Goal: Task Accomplishment & Management: Manage account settings

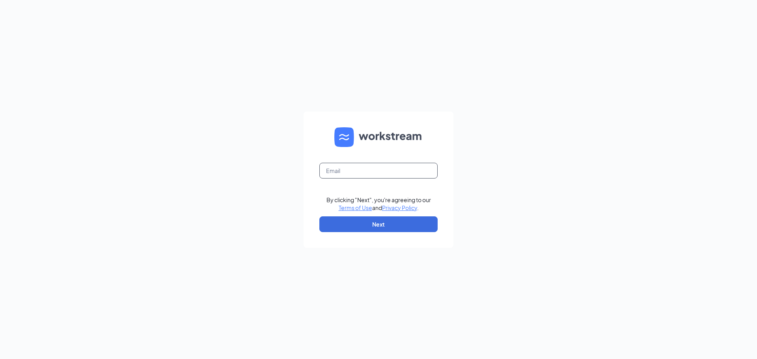
click at [334, 173] on input "text" at bounding box center [378, 171] width 118 height 16
type input "[PERSON_NAME][EMAIL_ADDRESS][DOMAIN_NAME]"
click at [385, 226] on button "Next" at bounding box center [378, 224] width 118 height 16
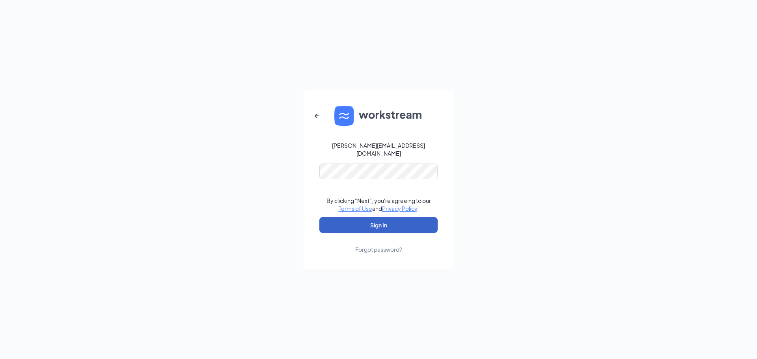
click at [353, 217] on button "Sign In" at bounding box center [378, 225] width 118 height 16
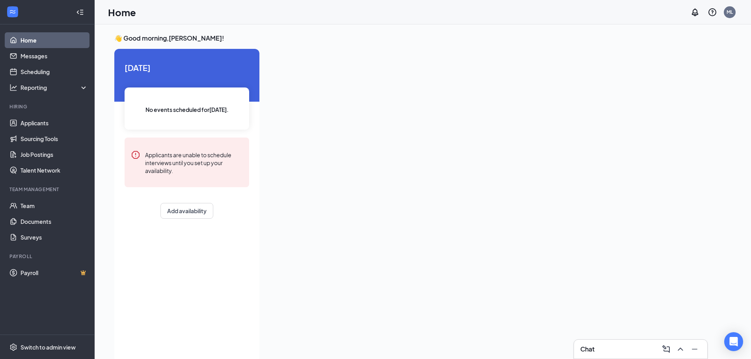
click at [620, 351] on div "Chat" at bounding box center [640, 349] width 121 height 13
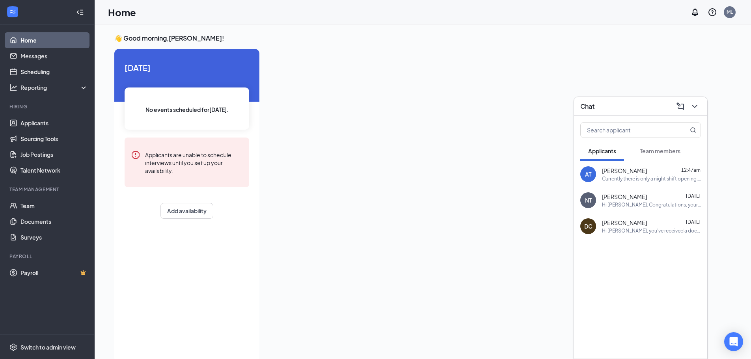
click at [667, 227] on div "Dora Cruz Aug 22 Hi Dora, you've received a document signature request from Pre…" at bounding box center [651, 226] width 99 height 15
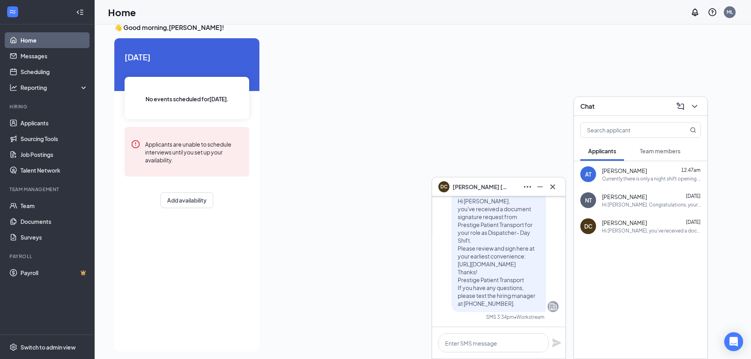
scroll to position [17, 0]
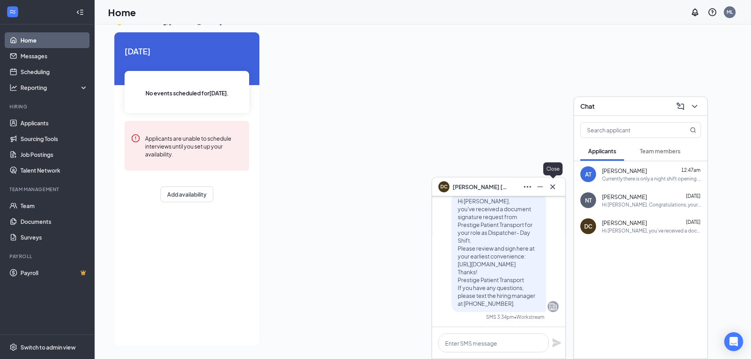
click at [554, 189] on icon "Cross" at bounding box center [552, 186] width 9 height 9
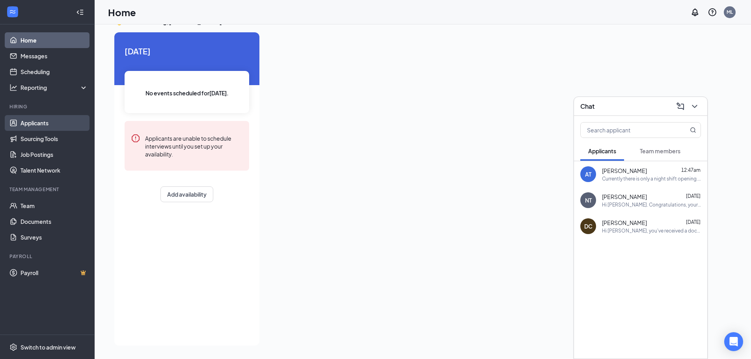
click at [39, 122] on link "Applicants" at bounding box center [54, 123] width 67 height 16
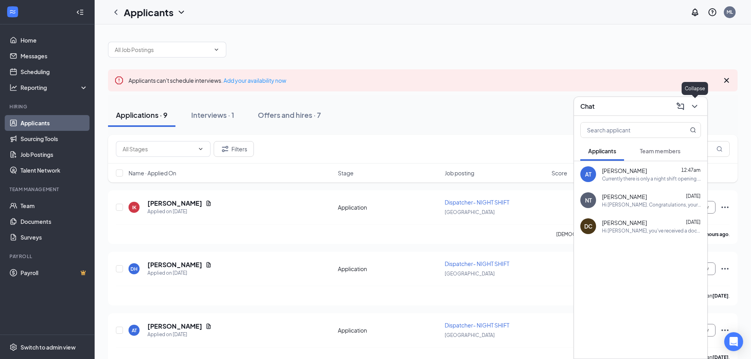
click at [694, 104] on icon "ChevronDown" at bounding box center [694, 106] width 9 height 9
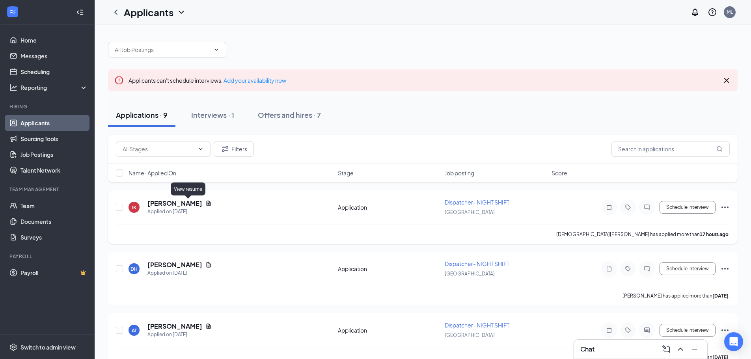
click at [207, 203] on icon "Document" at bounding box center [209, 203] width 4 height 5
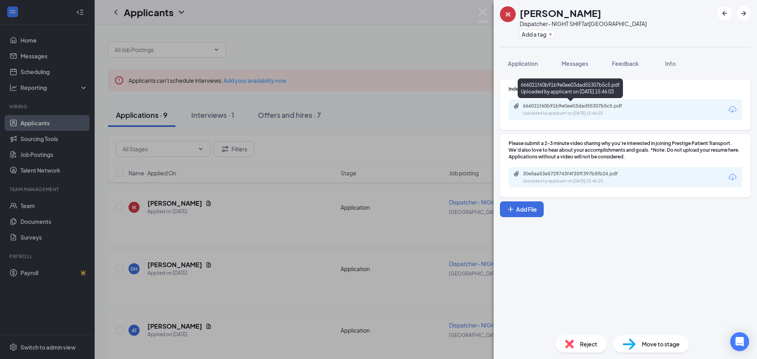
click at [564, 105] on div "666021f60b91b9e0ee03dad55307b5c5.pdf" at bounding box center [578, 106] width 110 height 6
click at [102, 245] on div "IK Isaiah Knox Dispatcher- NIGHT SHIFT at East Ridge Station Add a tag Applicat…" at bounding box center [378, 179] width 757 height 359
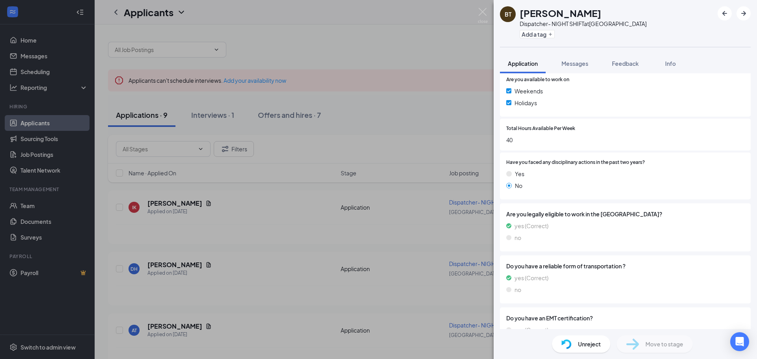
scroll to position [226, 0]
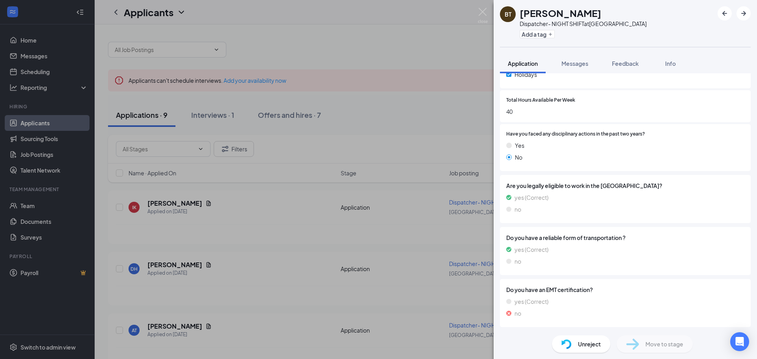
click at [600, 341] on span "Unreject" at bounding box center [589, 344] width 23 height 9
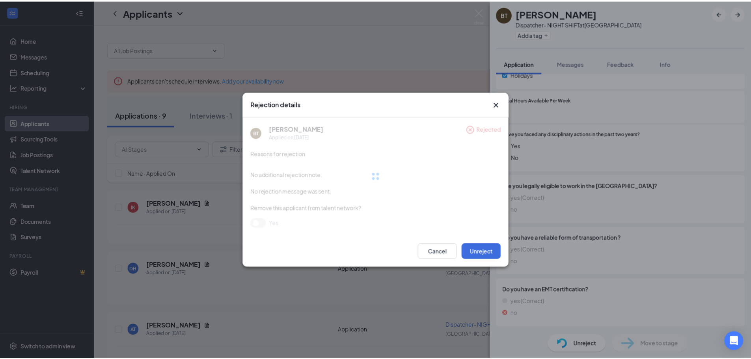
scroll to position [222, 0]
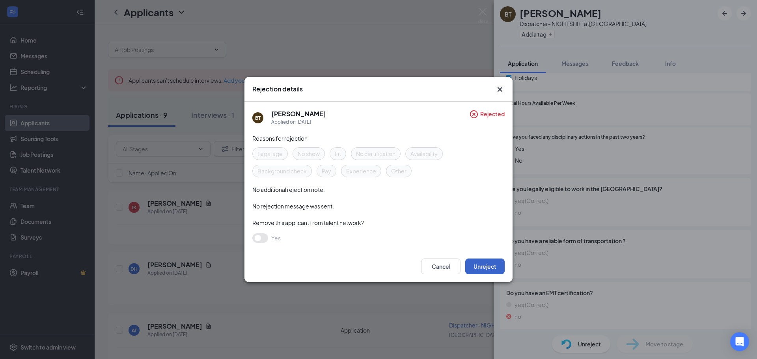
click at [488, 262] on button "Unreject" at bounding box center [484, 267] width 39 height 16
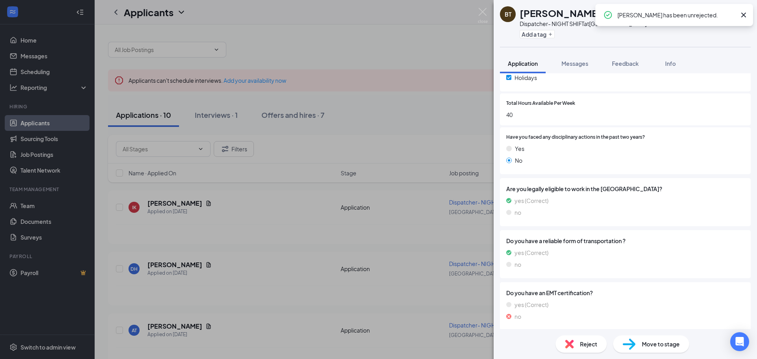
click at [436, 246] on div "BT [PERSON_NAME] Dispatcher- NIGHT SHIFT at [GEOGRAPHIC_DATA] Add a tag Applica…" at bounding box center [378, 179] width 757 height 359
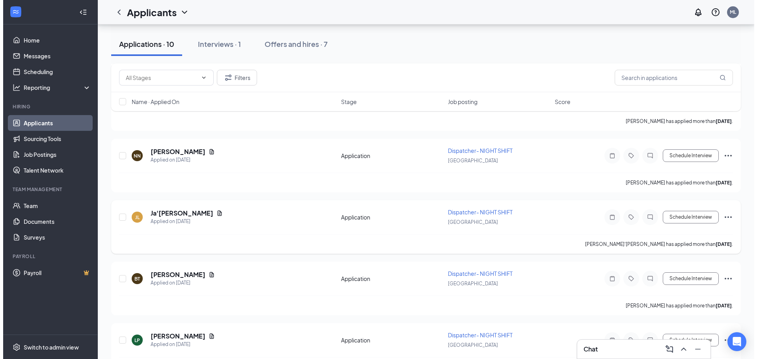
scroll to position [315, 0]
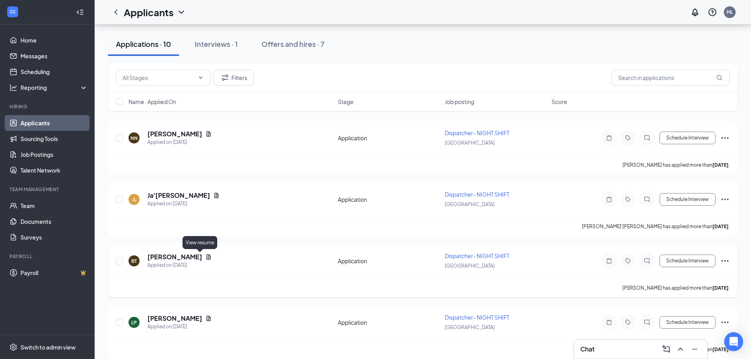
click at [205, 256] on icon "Document" at bounding box center [208, 257] width 6 height 6
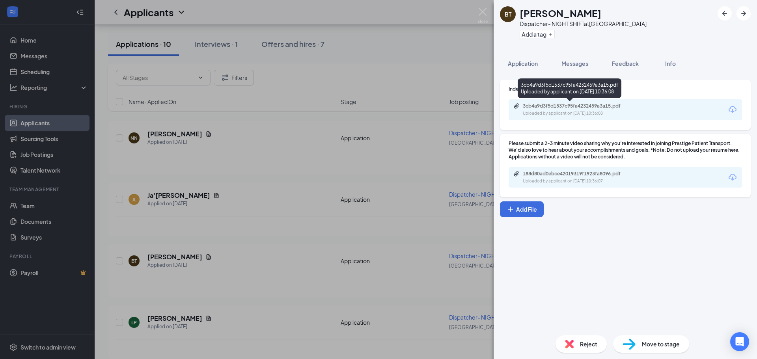
click at [556, 111] on div "Uploaded by applicant on Aug 19, 2025 at 10:36:08" at bounding box center [582, 113] width 118 height 6
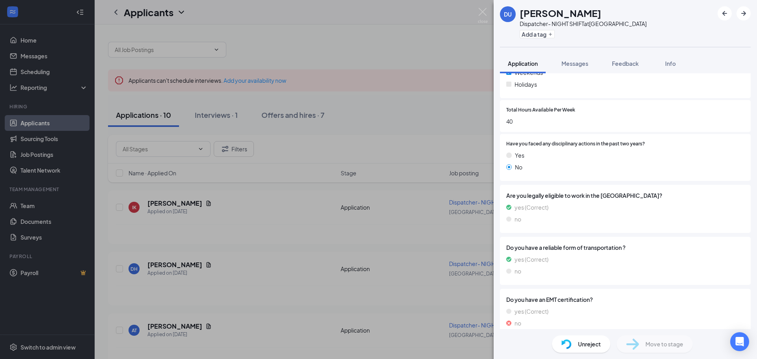
scroll to position [226, 0]
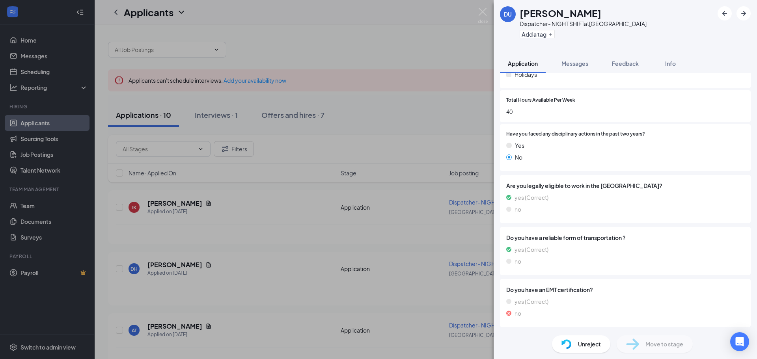
click at [580, 346] on span "Unreject" at bounding box center [589, 344] width 23 height 9
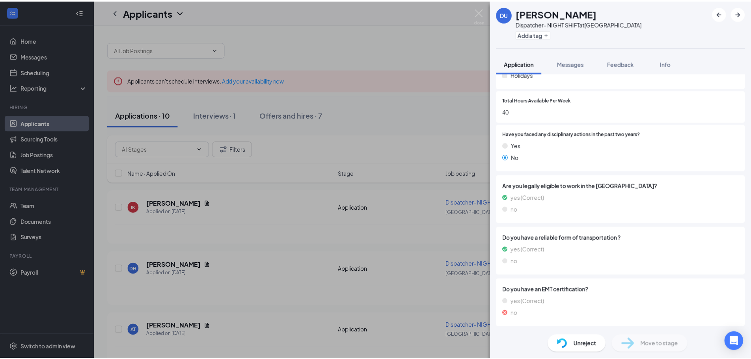
scroll to position [222, 0]
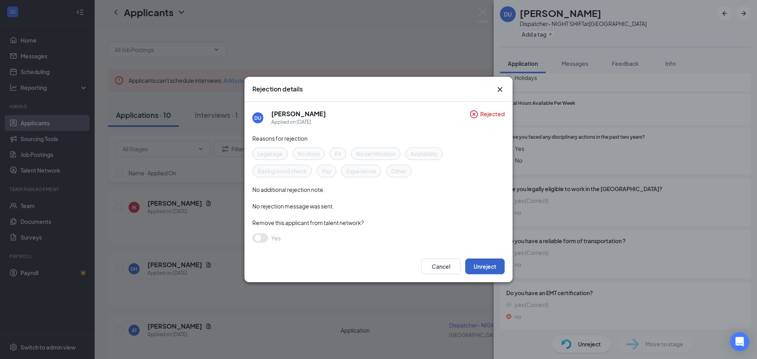
click at [492, 273] on button "Unreject" at bounding box center [484, 267] width 39 height 16
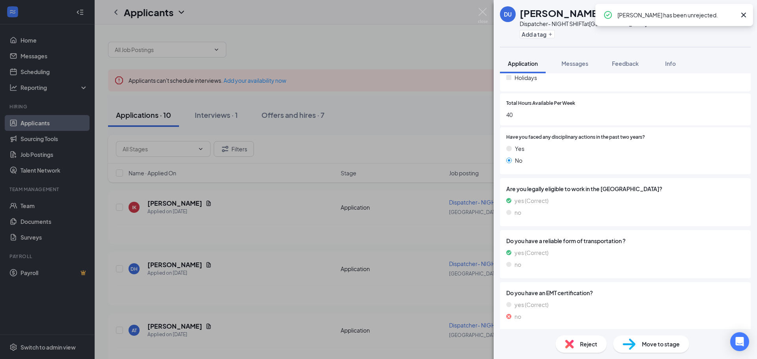
drag, startPoint x: 492, startPoint y: 273, endPoint x: 422, endPoint y: 310, distance: 79.6
click at [422, 310] on div "DU Damaris Urrea Dispatcher- NIGHT SHIFT at East Ridge Station Add a tag Applic…" at bounding box center [378, 179] width 757 height 359
click at [414, 310] on div "DU Damaris Urrea Dispatcher- NIGHT SHIFT at East Ridge Station Add a tag Applic…" at bounding box center [378, 179] width 757 height 359
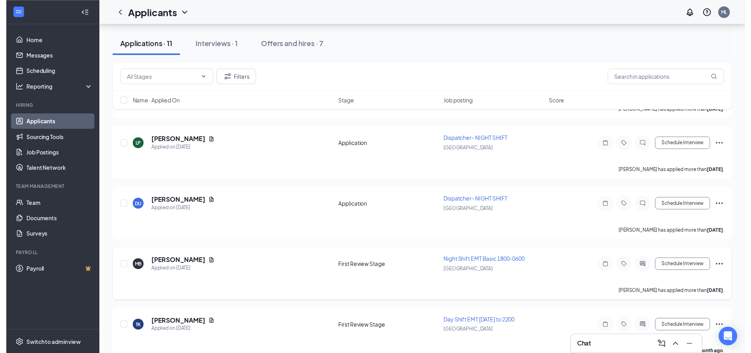
scroll to position [510, 0]
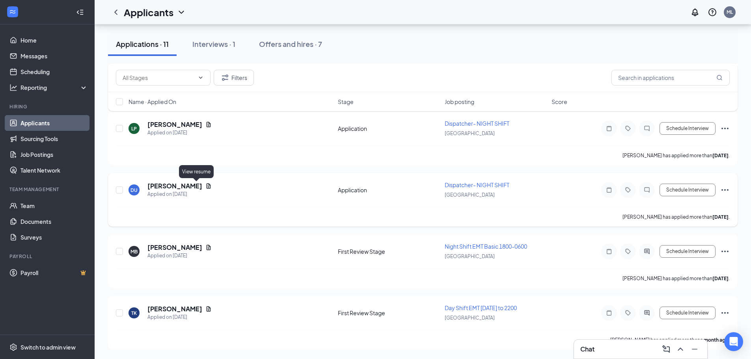
click at [205, 186] on icon "Document" at bounding box center [208, 186] width 6 height 6
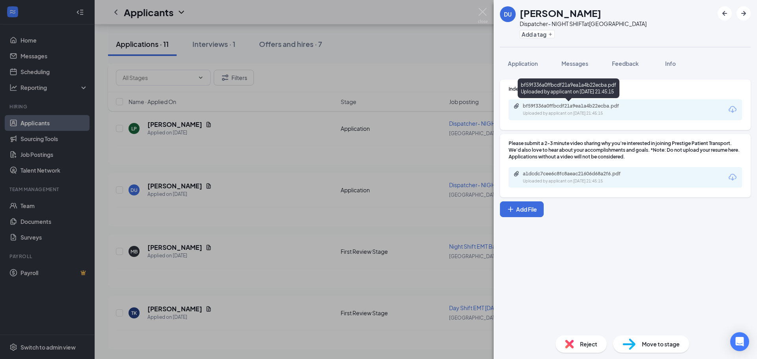
click at [535, 106] on div "bf59f336a0ffbcdf21a9ea1a4b22ecba.pdf" at bounding box center [578, 106] width 110 height 6
click at [313, 168] on div "DU Damaris Urrea Dispatcher- NIGHT SHIFT at East Ridge Station Add a tag Applic…" at bounding box center [378, 179] width 757 height 359
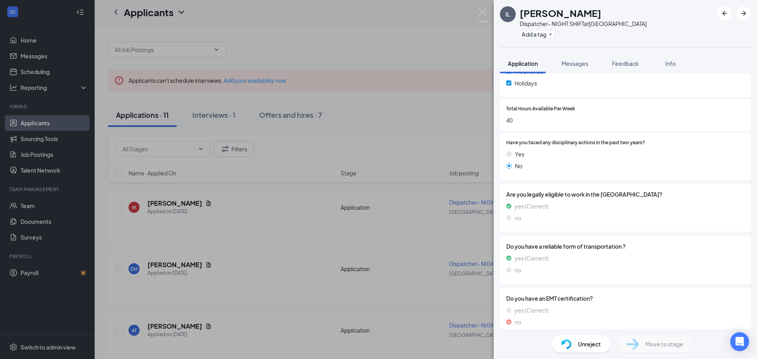
scroll to position [226, 0]
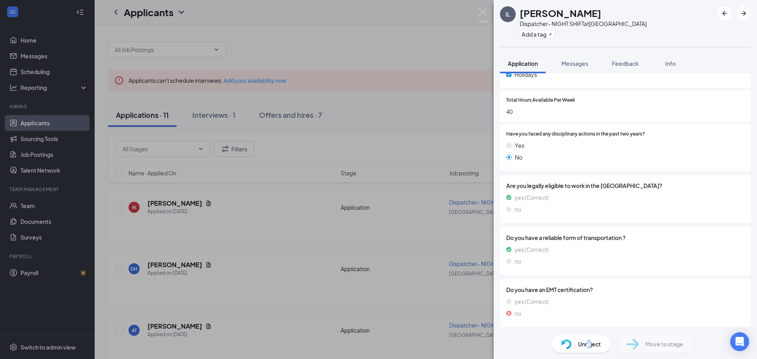
click at [589, 342] on span "Unreject" at bounding box center [589, 344] width 23 height 9
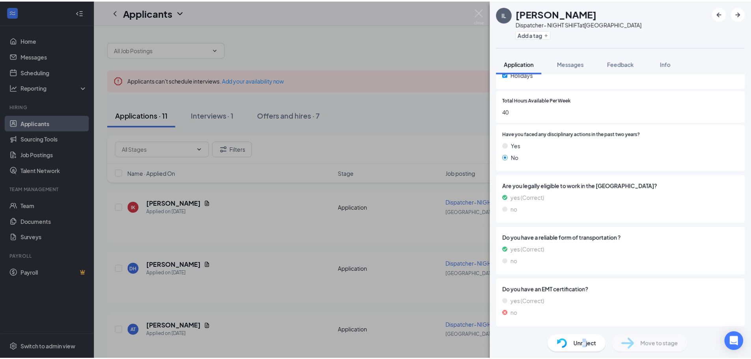
scroll to position [222, 0]
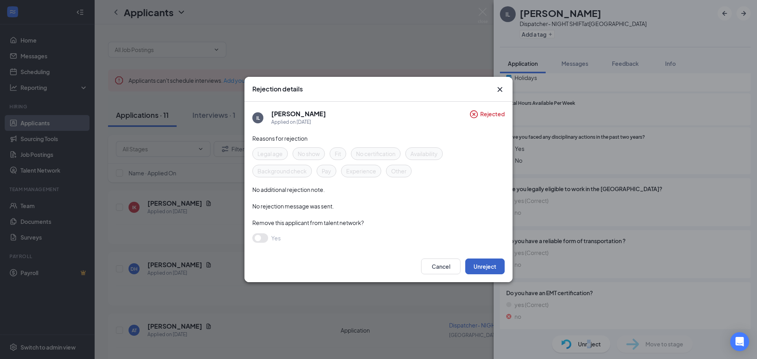
click at [484, 263] on button "Unreject" at bounding box center [484, 267] width 39 height 16
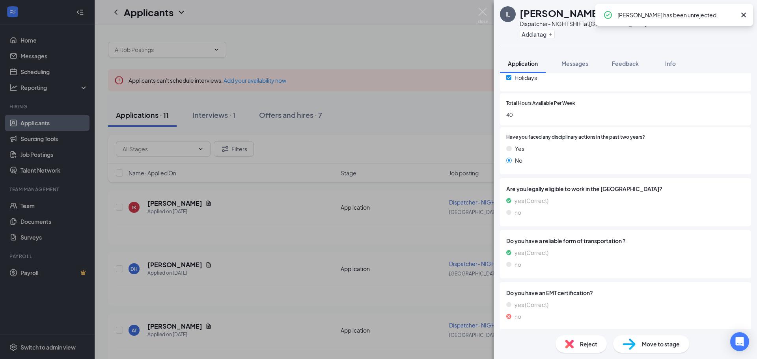
click at [353, 247] on div "IL [PERSON_NAME] Dispatcher- NIGHT SHIFT at [GEOGRAPHIC_DATA] Add a tag Applica…" at bounding box center [378, 179] width 757 height 359
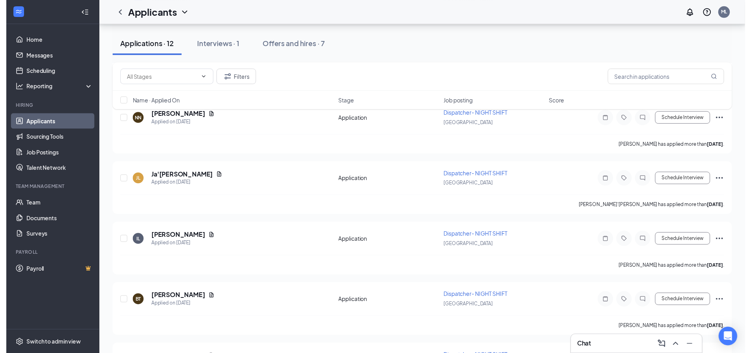
scroll to position [355, 0]
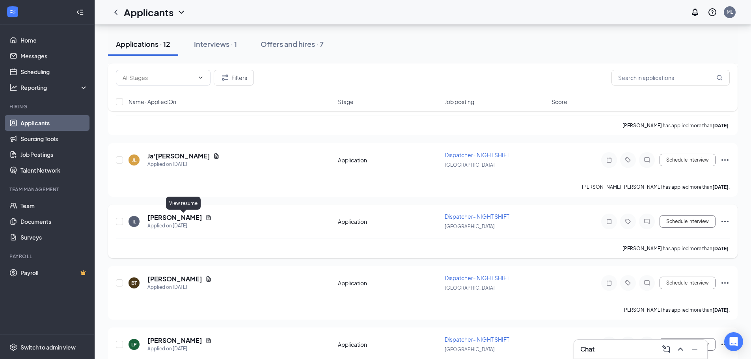
click at [205, 217] on icon "Document" at bounding box center [208, 218] width 6 height 6
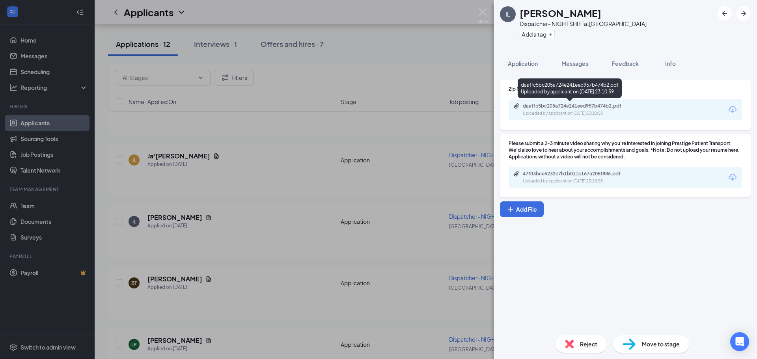
click at [616, 112] on div "Uploaded by applicant on Aug 19, 2025 at 23:10:59" at bounding box center [582, 113] width 118 height 6
click at [576, 347] on div "Reject" at bounding box center [581, 344] width 51 height 17
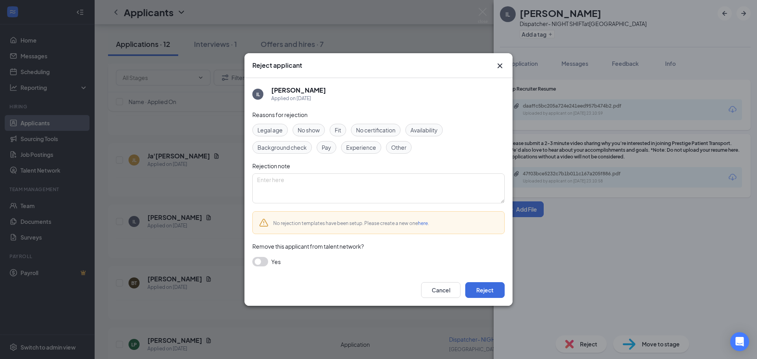
click at [340, 131] on span "Fit" at bounding box center [338, 130] width 6 height 9
click at [354, 147] on span "Experience" at bounding box center [361, 147] width 30 height 9
click at [496, 291] on button "Reject" at bounding box center [484, 290] width 39 height 16
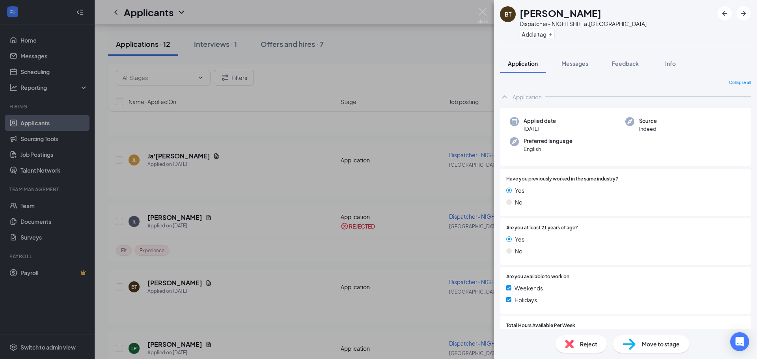
click at [413, 202] on div "BT BRENDA TREJO Dispatcher- NIGHT SHIFT at East Ridge Station Add a tag Applica…" at bounding box center [378, 179] width 757 height 359
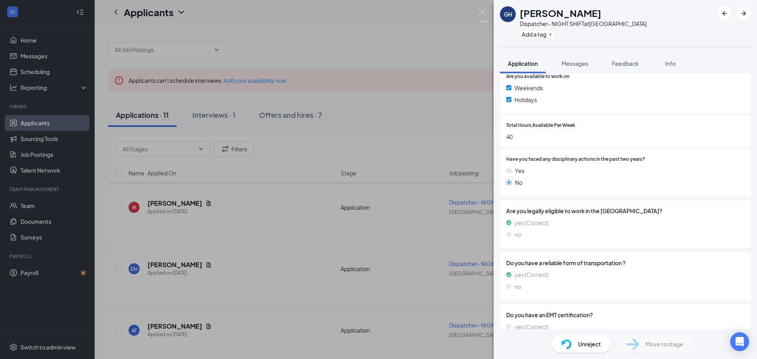
scroll to position [226, 0]
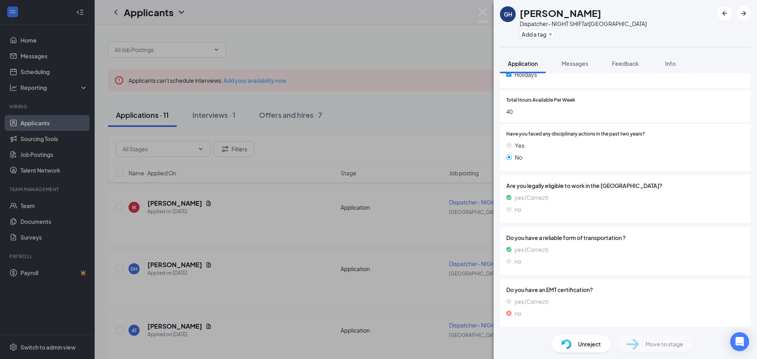
click at [606, 346] on div "Unreject" at bounding box center [581, 344] width 58 height 17
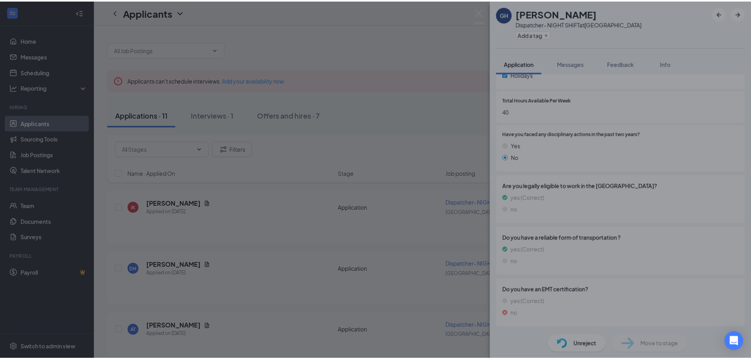
scroll to position [222, 0]
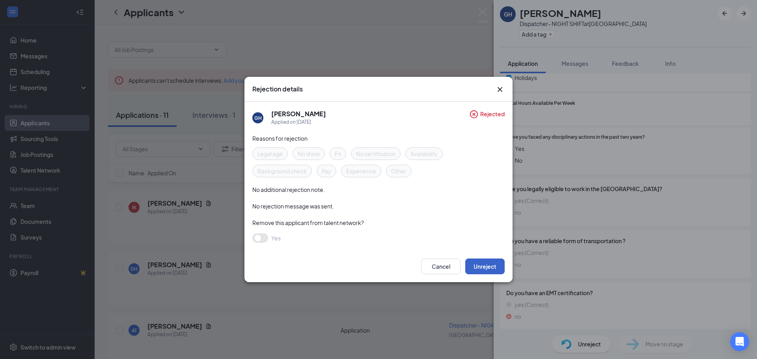
click at [486, 265] on button "Unreject" at bounding box center [484, 267] width 39 height 16
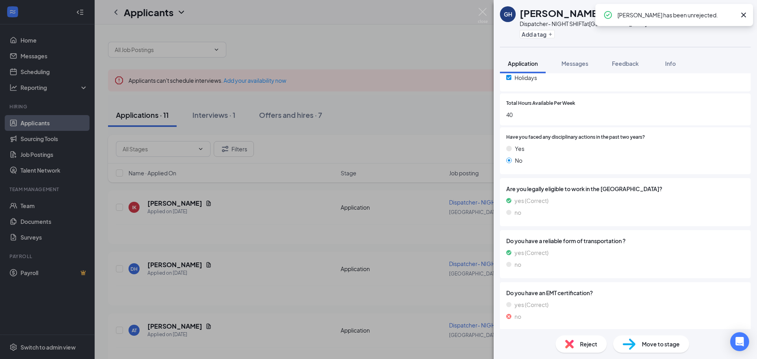
click at [327, 247] on div "GH Gabriel Hogan Dispatcher- NIGHT SHIFT at East Ridge Station Add a tag Applic…" at bounding box center [378, 179] width 757 height 359
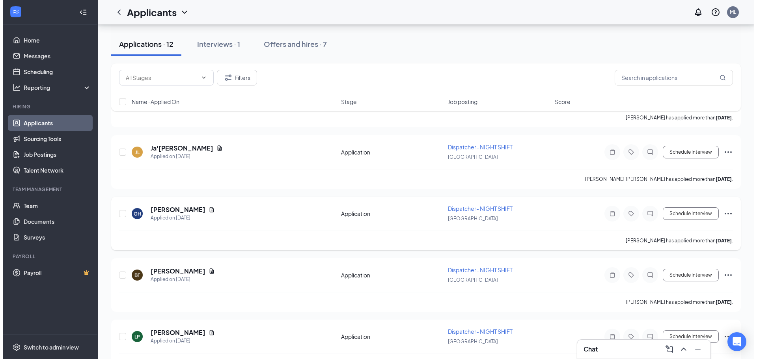
scroll to position [394, 0]
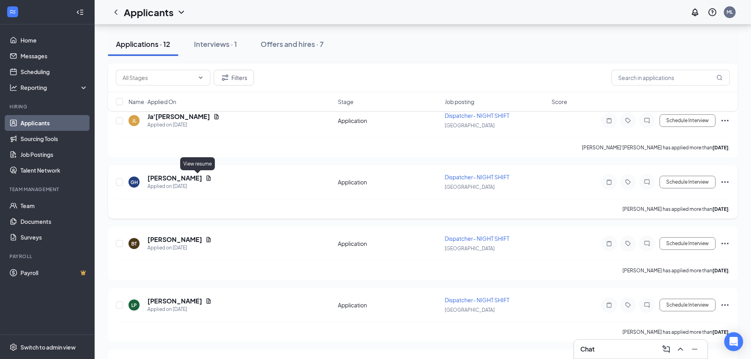
click at [207, 179] on icon "Document" at bounding box center [209, 177] width 4 height 5
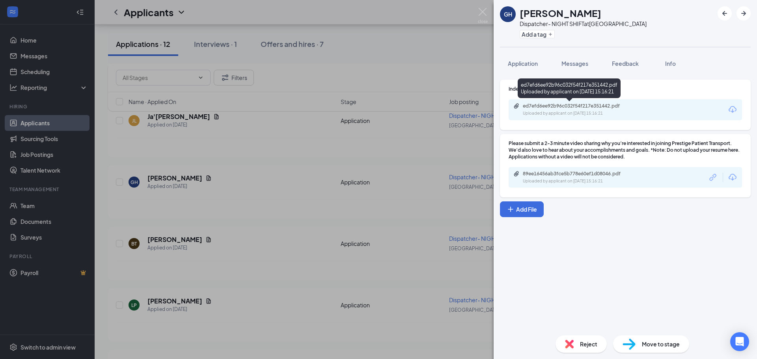
click at [620, 112] on div "Uploaded by applicant on Aug 20, 2025 at 15:16:21" at bounding box center [582, 113] width 118 height 6
click at [583, 64] on span "Messages" at bounding box center [575, 63] width 27 height 7
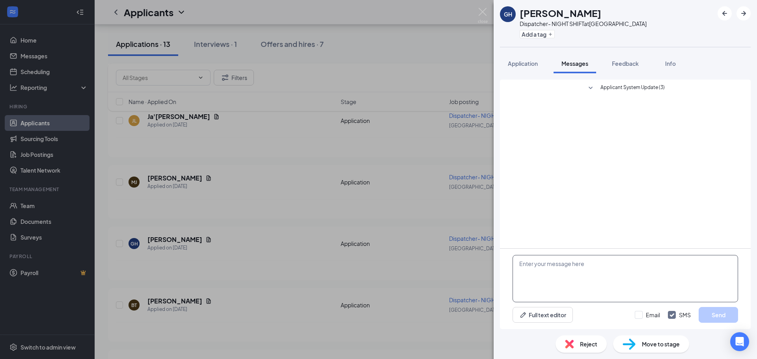
click at [544, 272] on textarea at bounding box center [626, 278] width 226 height 47
click at [401, 161] on div "GH Gabriel Hogan Dispatcher- NIGHT SHIFT at East Ridge Station Add a tag Applic…" at bounding box center [378, 179] width 757 height 359
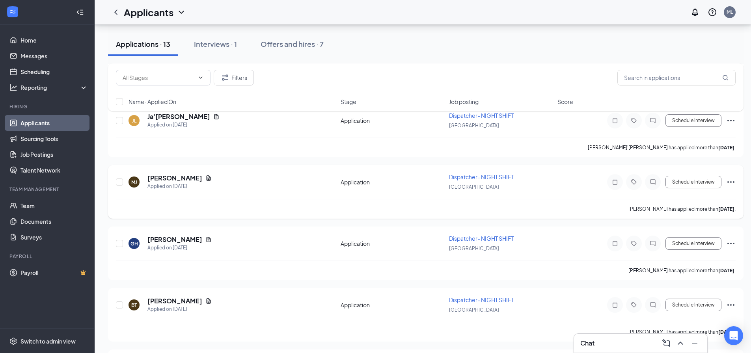
click at [518, 198] on div "MJ MONIQUE JOHNSON Applied on Aug 21 Application Dispatcher- NIGHT SHIFT East R…" at bounding box center [426, 186] width 620 height 26
click at [189, 179] on h5 "[PERSON_NAME]" at bounding box center [174, 178] width 55 height 9
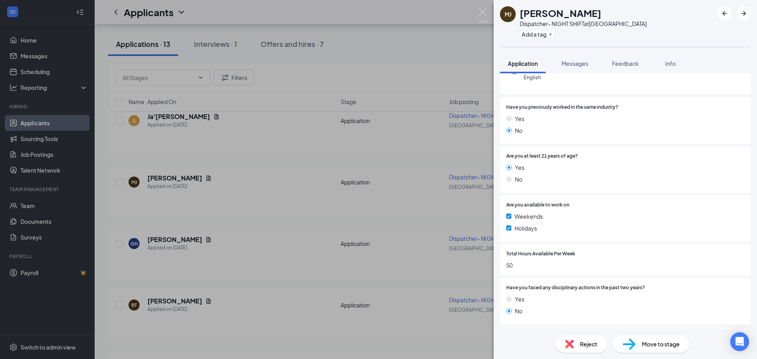
scroll to position [68, 0]
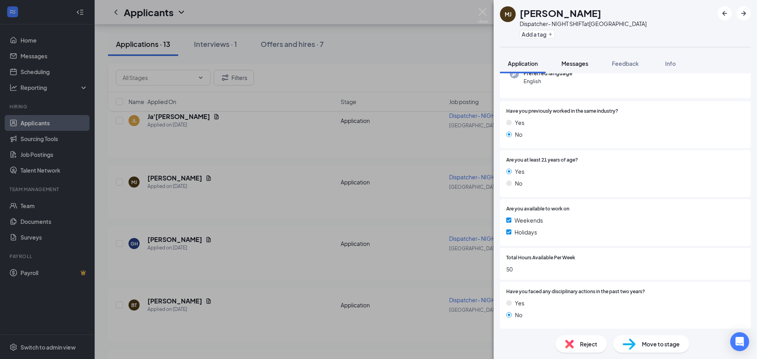
click at [577, 65] on span "Messages" at bounding box center [575, 63] width 27 height 7
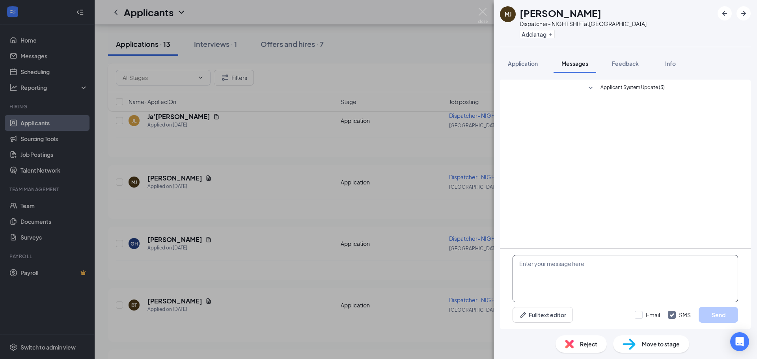
click at [537, 269] on textarea at bounding box center [626, 278] width 226 height 47
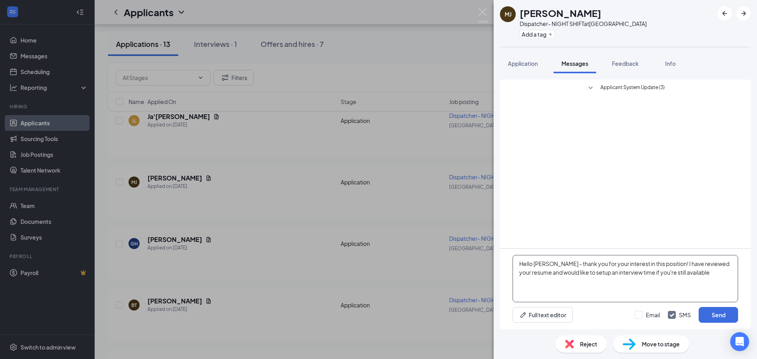
click at [599, 276] on textarea "Hello Monique - thank you for your interest in this position! I have reviewed y…" at bounding box center [626, 278] width 226 height 47
click at [721, 274] on textarea "Hello Monique - thank you for your interest in this position! I have reviewed y…" at bounding box center [626, 278] width 226 height 47
type textarea "Hello Monique - thank you for your interest in this position! I have reviewed y…"
click at [706, 313] on button "Send" at bounding box center [718, 315] width 39 height 16
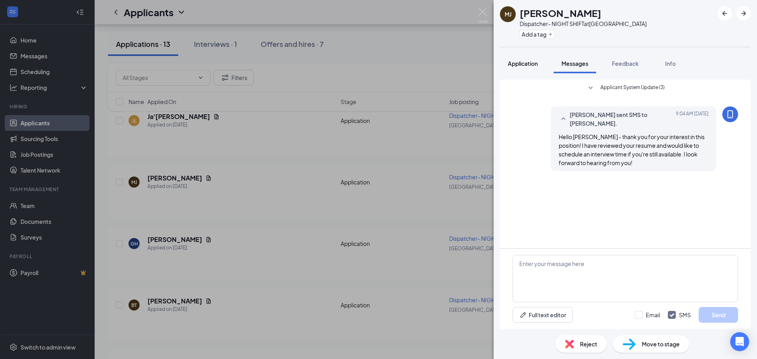
click at [523, 65] on span "Application" at bounding box center [523, 63] width 30 height 7
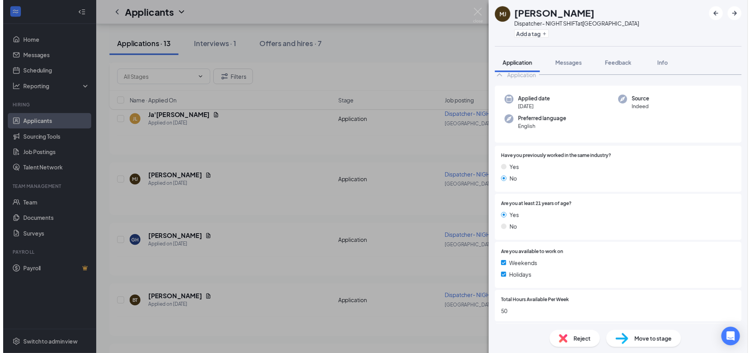
scroll to position [39, 0]
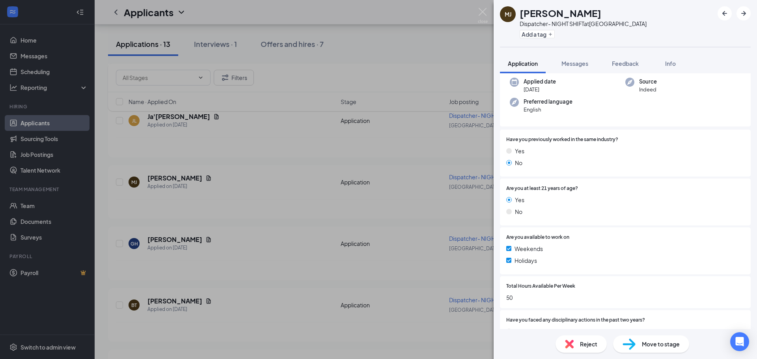
click at [468, 345] on div "MJ MONIQUE JOHNSON Dispatcher- NIGHT SHIFT at East Ridge Station Add a tag Appl…" at bounding box center [378, 179] width 757 height 359
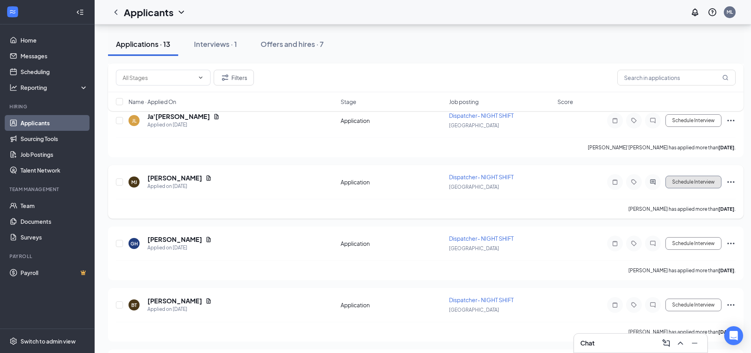
click at [687, 179] on button "Schedule Interview" at bounding box center [694, 182] width 56 height 13
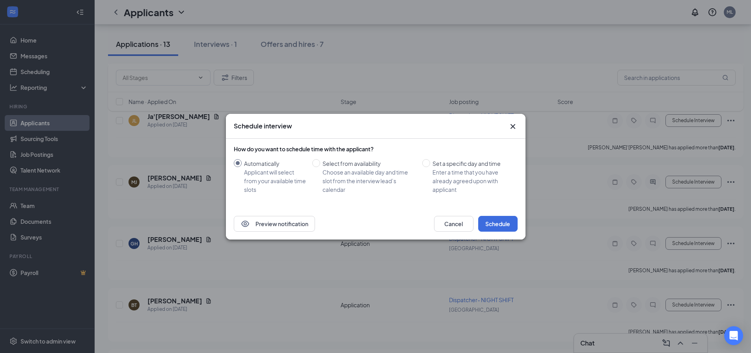
click at [511, 128] on icon "Cross" at bounding box center [512, 126] width 9 height 9
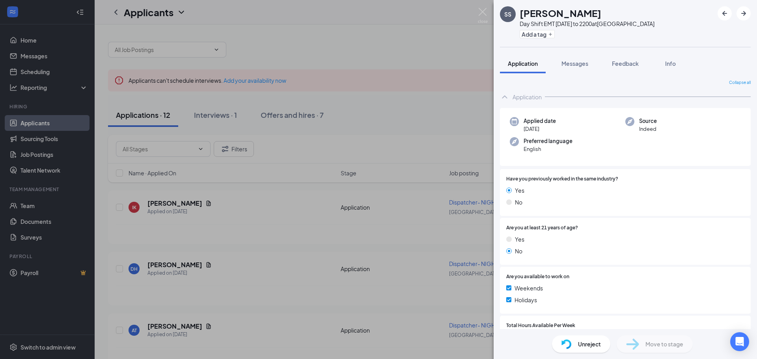
click at [429, 189] on div "SS Stephen Smith Day Shift EMT 1200 to 2200 at East Ridge Station Add a tag App…" at bounding box center [378, 179] width 757 height 359
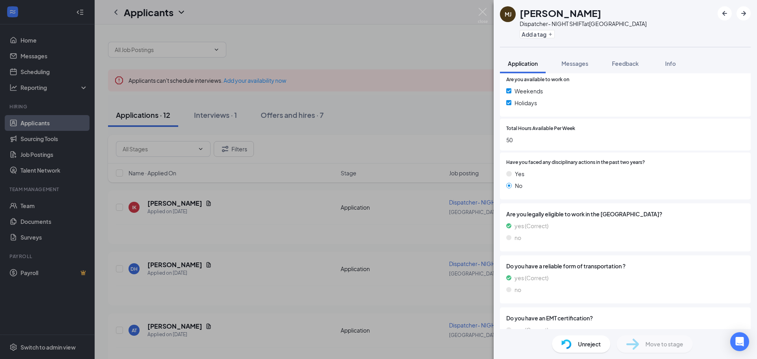
scroll to position [226, 0]
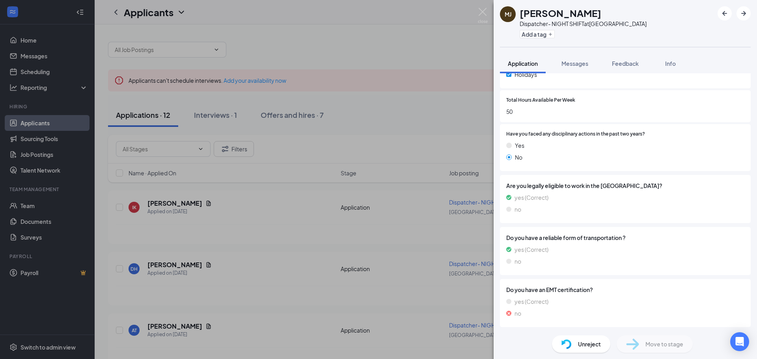
click at [566, 343] on img at bounding box center [567, 345] width 10 height 10
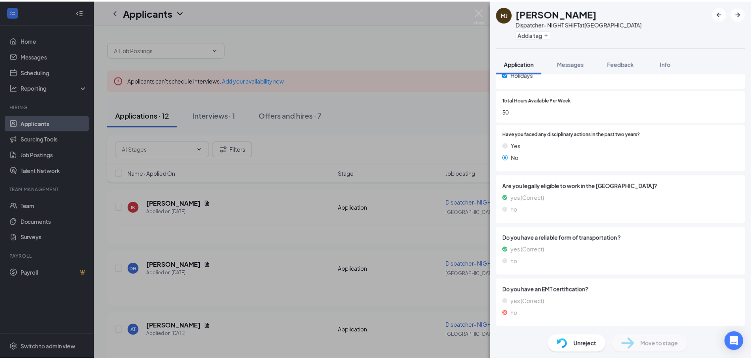
scroll to position [222, 0]
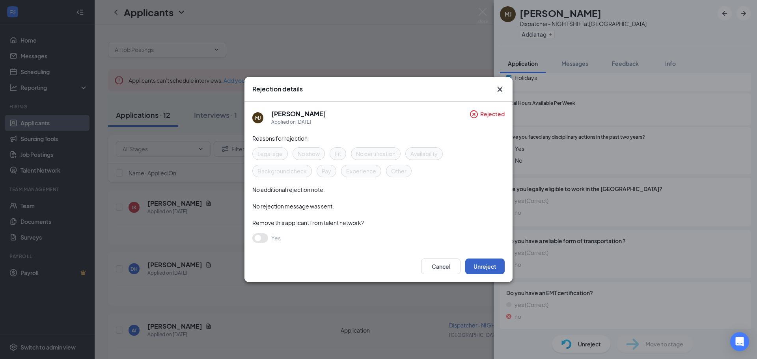
click at [476, 271] on button "Unreject" at bounding box center [484, 267] width 39 height 16
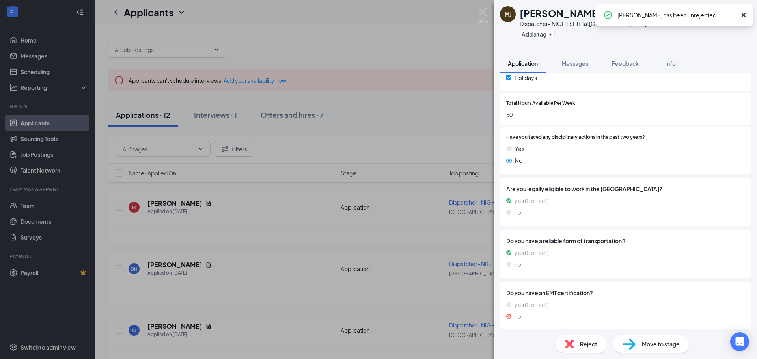
click at [393, 249] on div "MJ MONIQUE JOHNSON Dispatcher- NIGHT SHIFT at East Ridge Station Add a tag Appl…" at bounding box center [378, 179] width 757 height 359
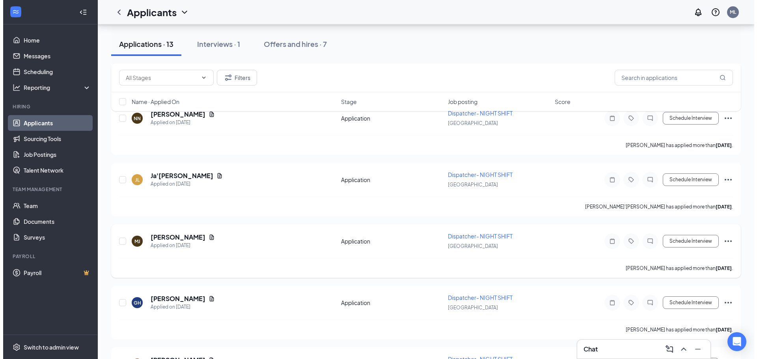
scroll to position [355, 0]
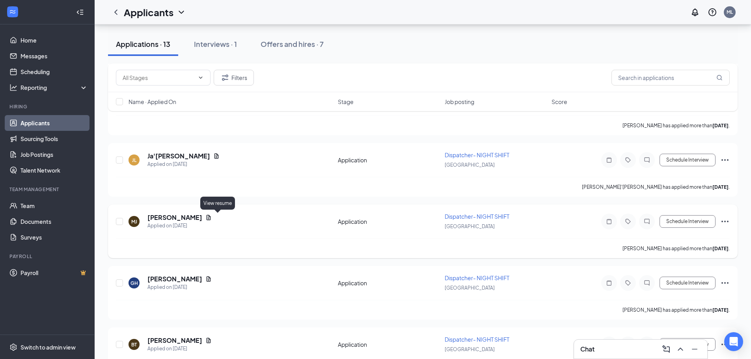
click at [211, 217] on icon "Document" at bounding box center [209, 217] width 4 height 5
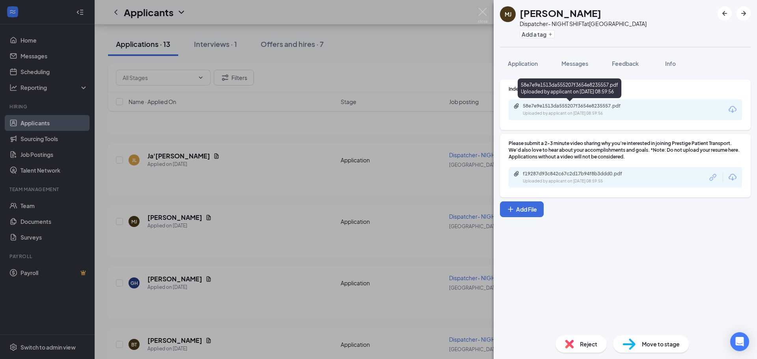
click at [530, 105] on div "58e7e9e1513da555207f3654e8235557.pdf" at bounding box center [578, 106] width 110 height 6
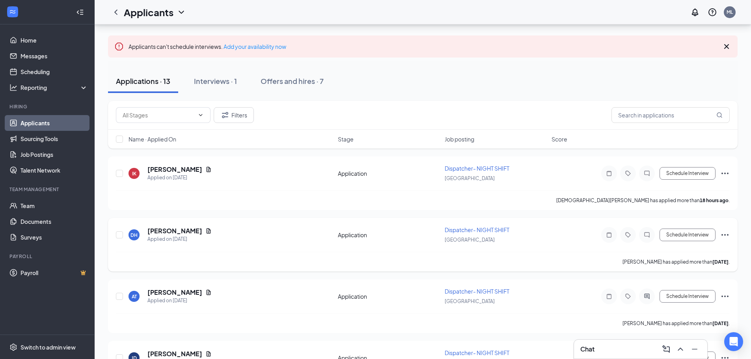
scroll to position [2, 0]
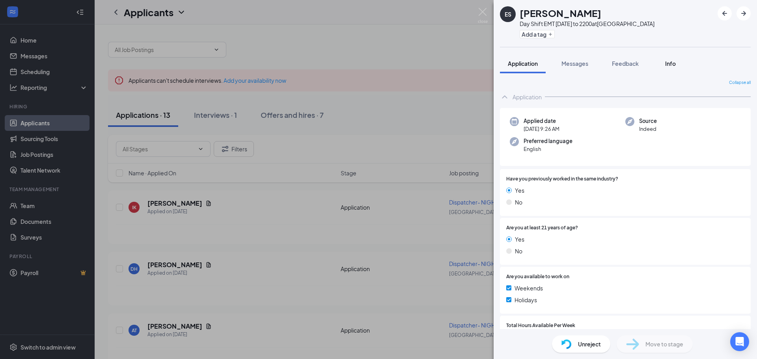
click at [667, 64] on span "Info" at bounding box center [670, 63] width 11 height 7
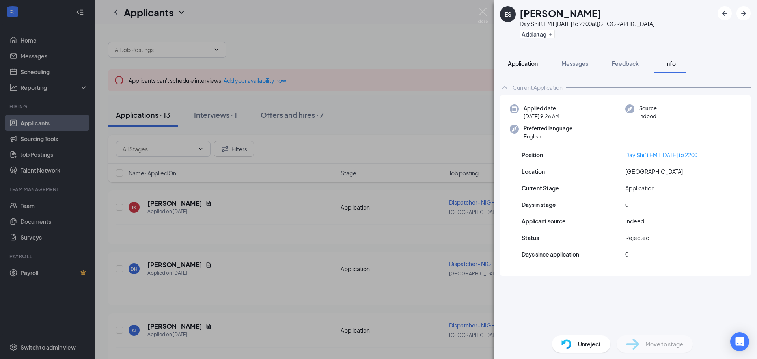
click at [525, 64] on span "Application" at bounding box center [523, 63] width 30 height 7
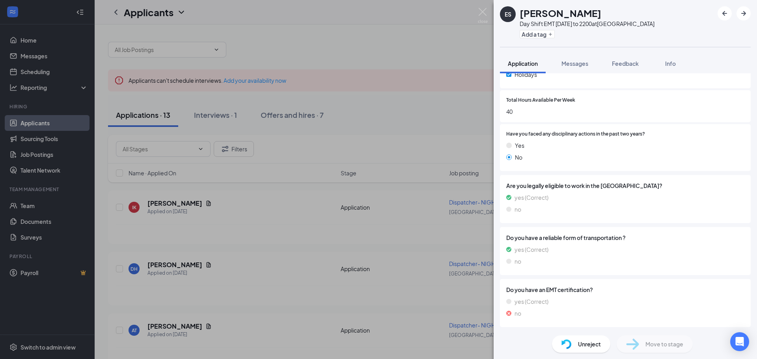
scroll to position [222, 0]
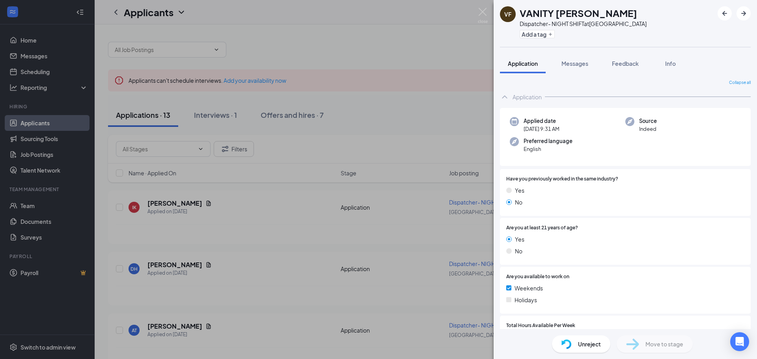
click at [464, 185] on div "VF VANITY [PERSON_NAME] Dispatcher- NIGHT SHIFT at [GEOGRAPHIC_DATA] Add a tag …" at bounding box center [378, 179] width 757 height 359
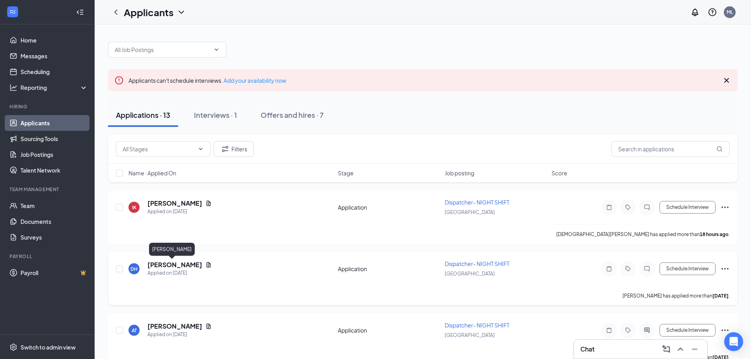
click at [177, 266] on h5 "[PERSON_NAME]" at bounding box center [174, 265] width 55 height 9
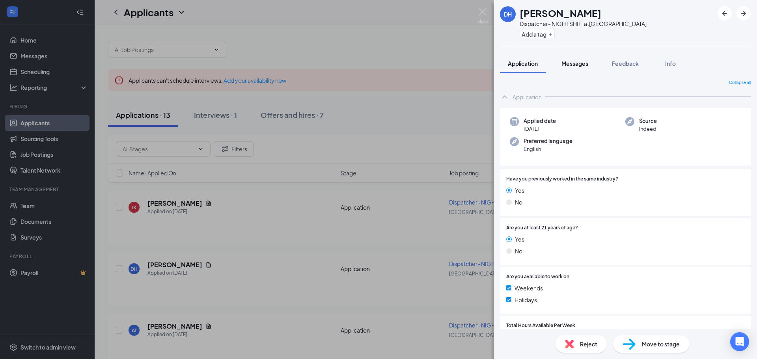
click at [578, 61] on span "Messages" at bounding box center [575, 63] width 27 height 7
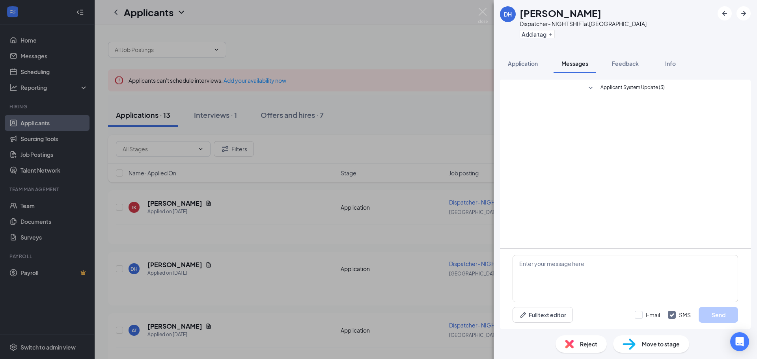
click at [215, 249] on div "DH Deidra Hart Dispatcher- NIGHT SHIFT at East Ridge Station Add a tag Applicat…" at bounding box center [378, 179] width 757 height 359
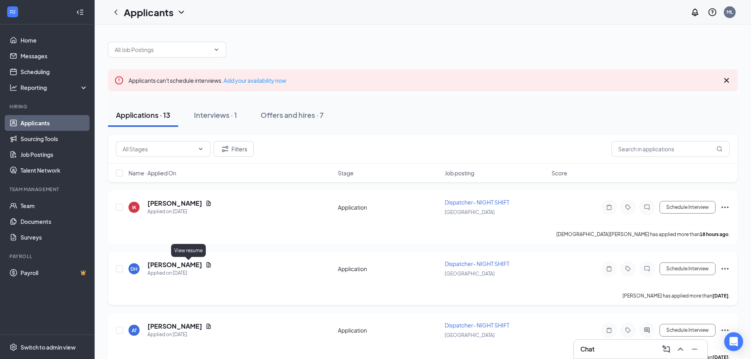
click at [205, 266] on icon "Document" at bounding box center [208, 265] width 6 height 6
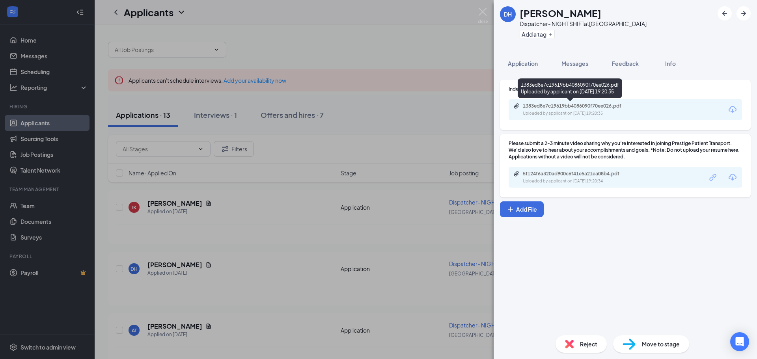
click at [584, 107] on div "1383ed8e7c19619bb4086090f70ee026.pdf" at bounding box center [578, 106] width 110 height 6
click at [405, 186] on div "DH Deidra Hart Dispatcher- NIGHT SHIFT at East Ridge Station Add a tag Applicat…" at bounding box center [378, 179] width 757 height 359
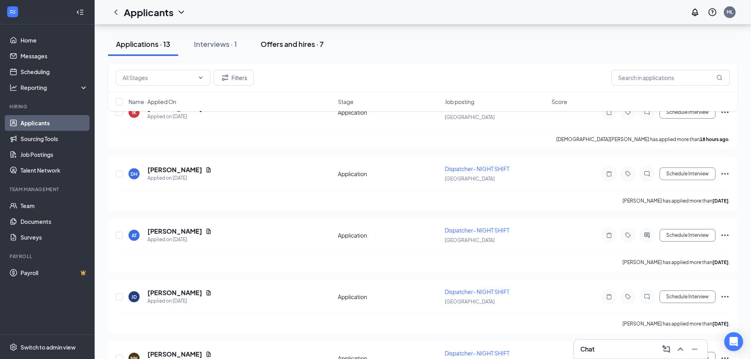
scroll to position [39, 0]
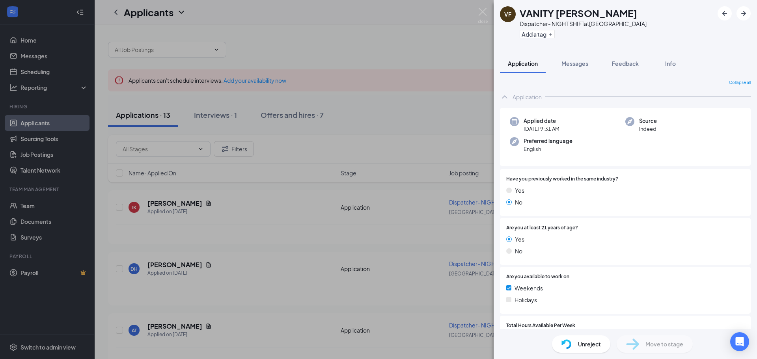
click at [571, 344] on img at bounding box center [567, 345] width 10 height 10
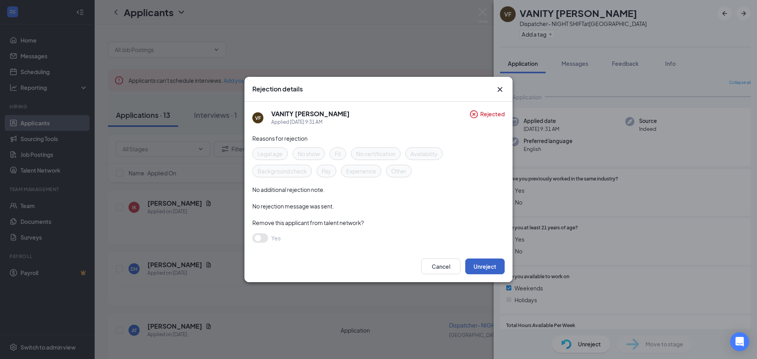
click at [484, 267] on button "Unreject" at bounding box center [484, 267] width 39 height 16
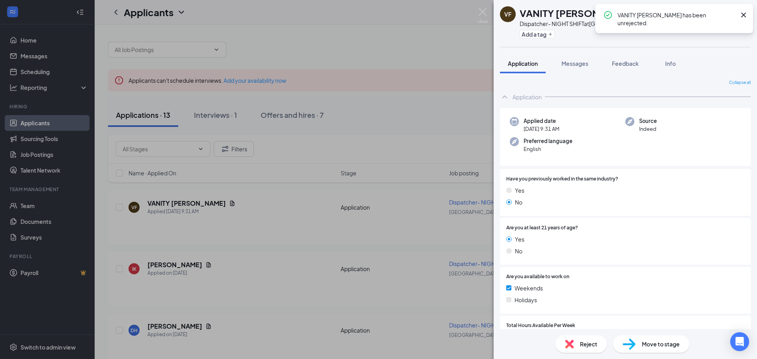
click at [384, 189] on div "VF VANITY [PERSON_NAME] Dispatcher- NIGHT SHIFT at [GEOGRAPHIC_DATA] Add a tag …" at bounding box center [378, 179] width 757 height 359
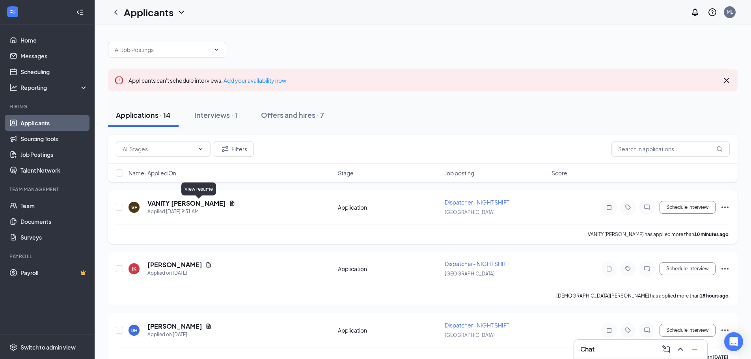
click at [230, 202] on icon "Document" at bounding box center [232, 203] width 4 height 5
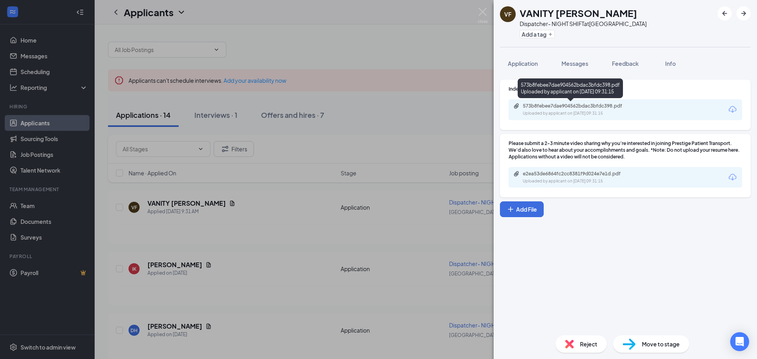
click at [616, 110] on div "Uploaded by applicant on [DATE] 09:31:15" at bounding box center [582, 113] width 118 height 6
